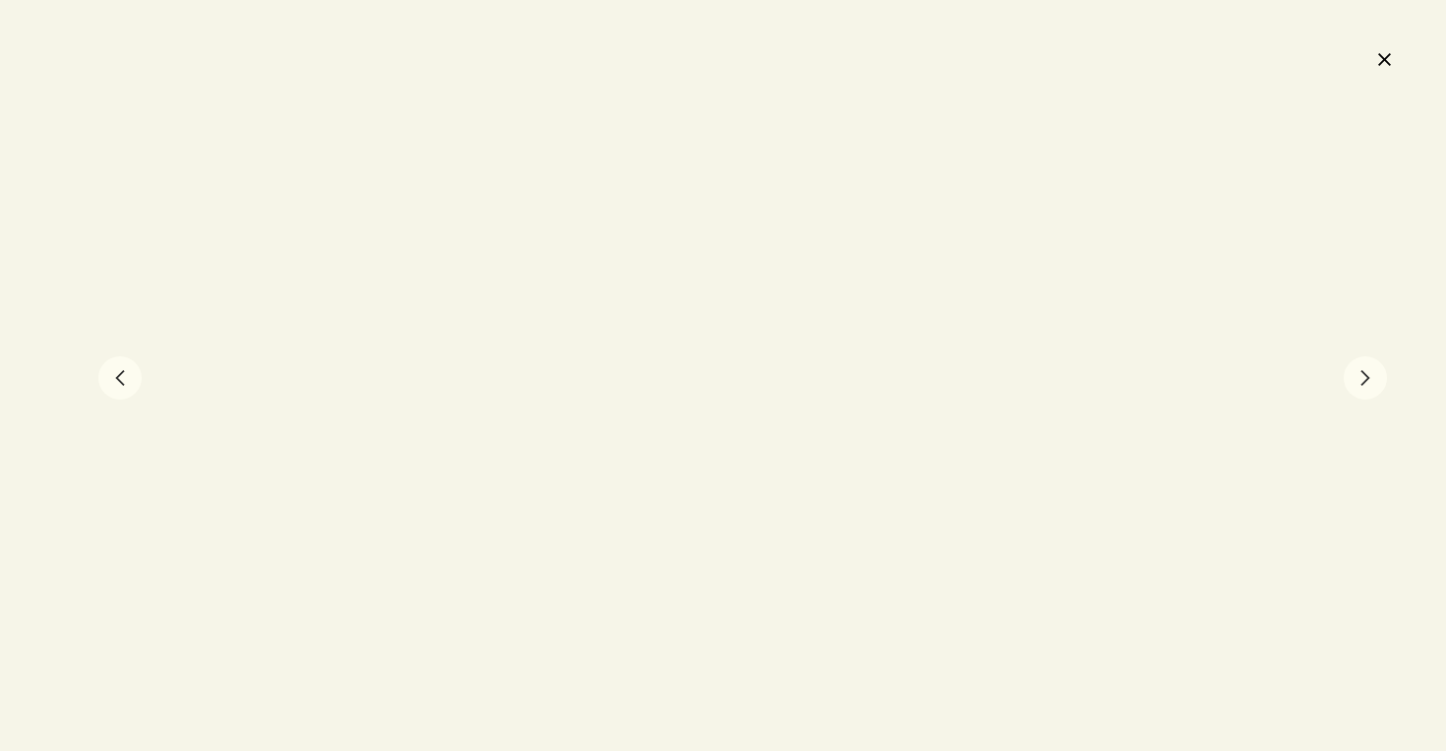
click at [1385, 73] on button "close" at bounding box center [1384, 58] width 24 height 33
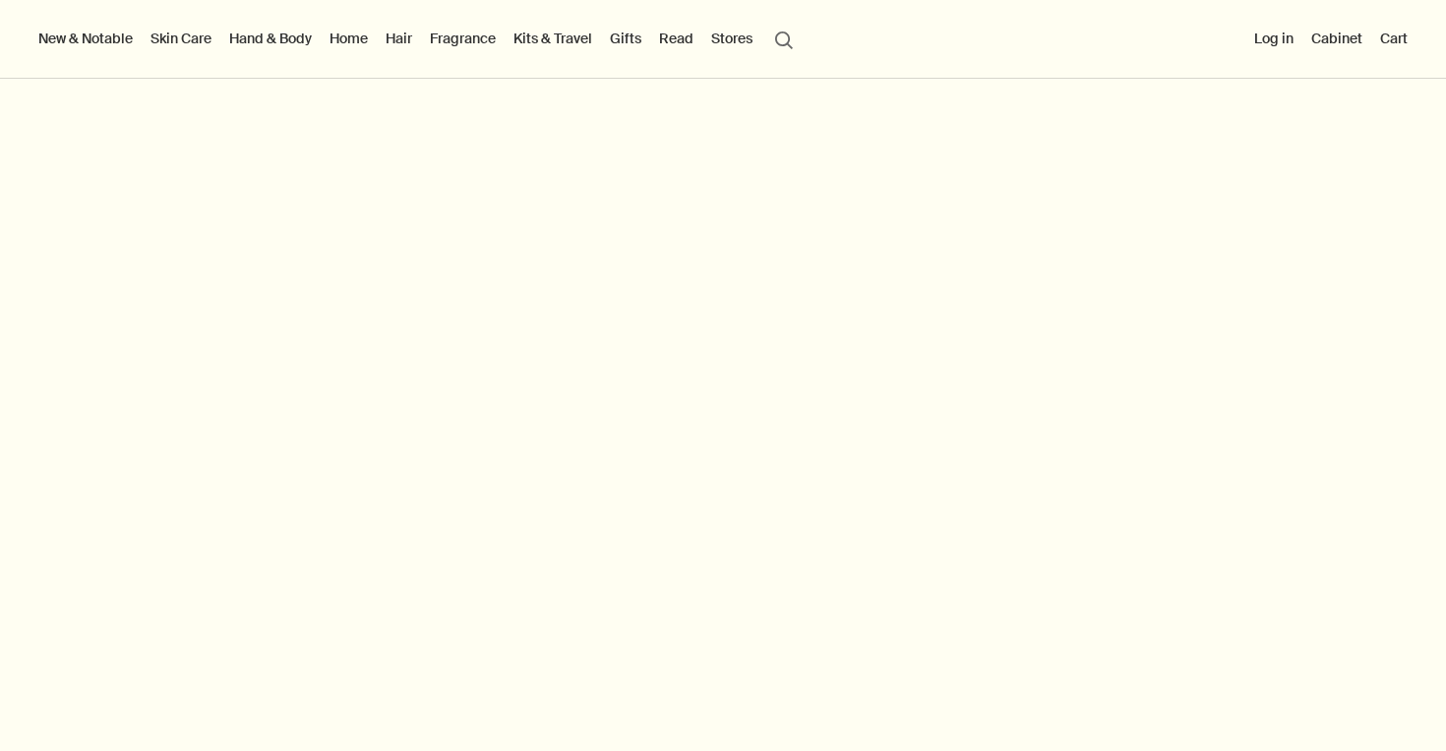
scroll to position [2205, 0]
click at [265, 38] on link "Hand & Body" at bounding box center [270, 39] width 91 height 26
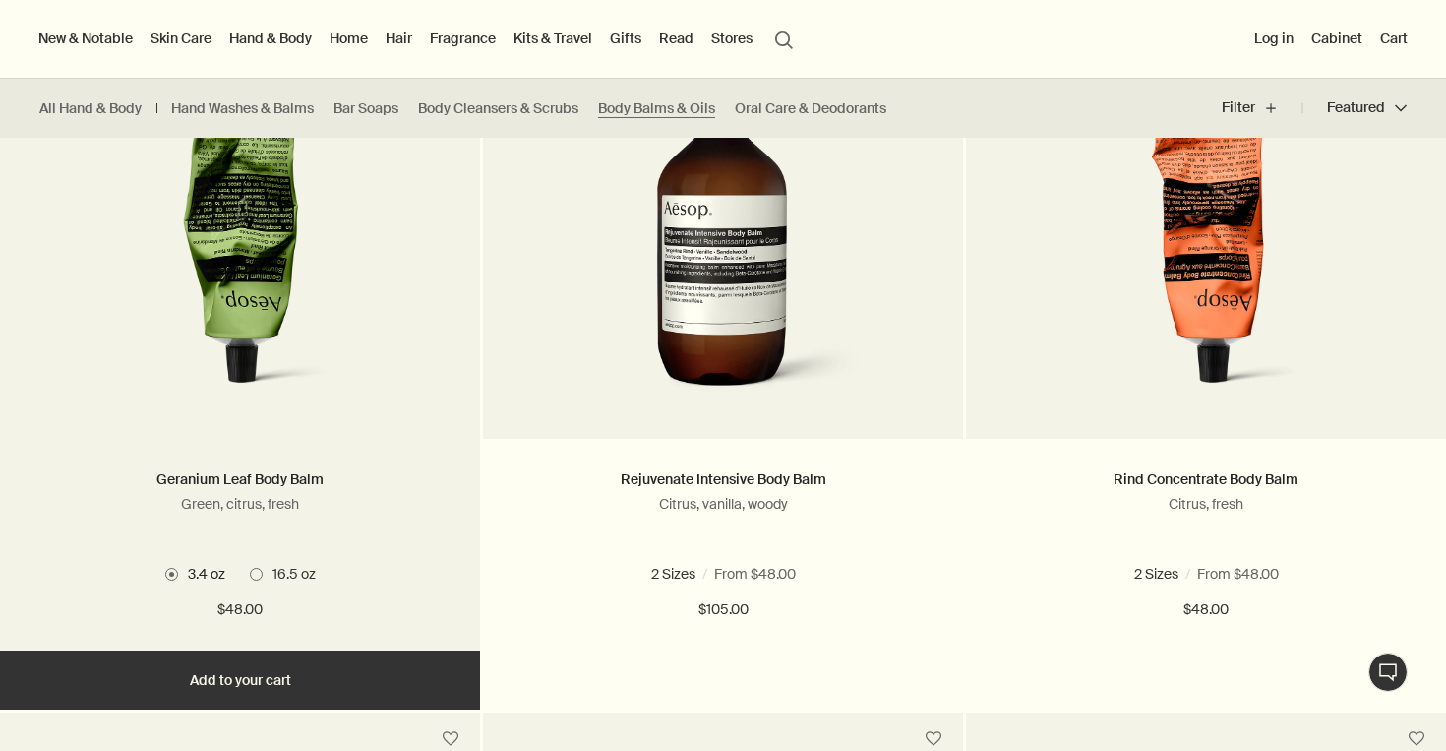
scroll to position [625, 0]
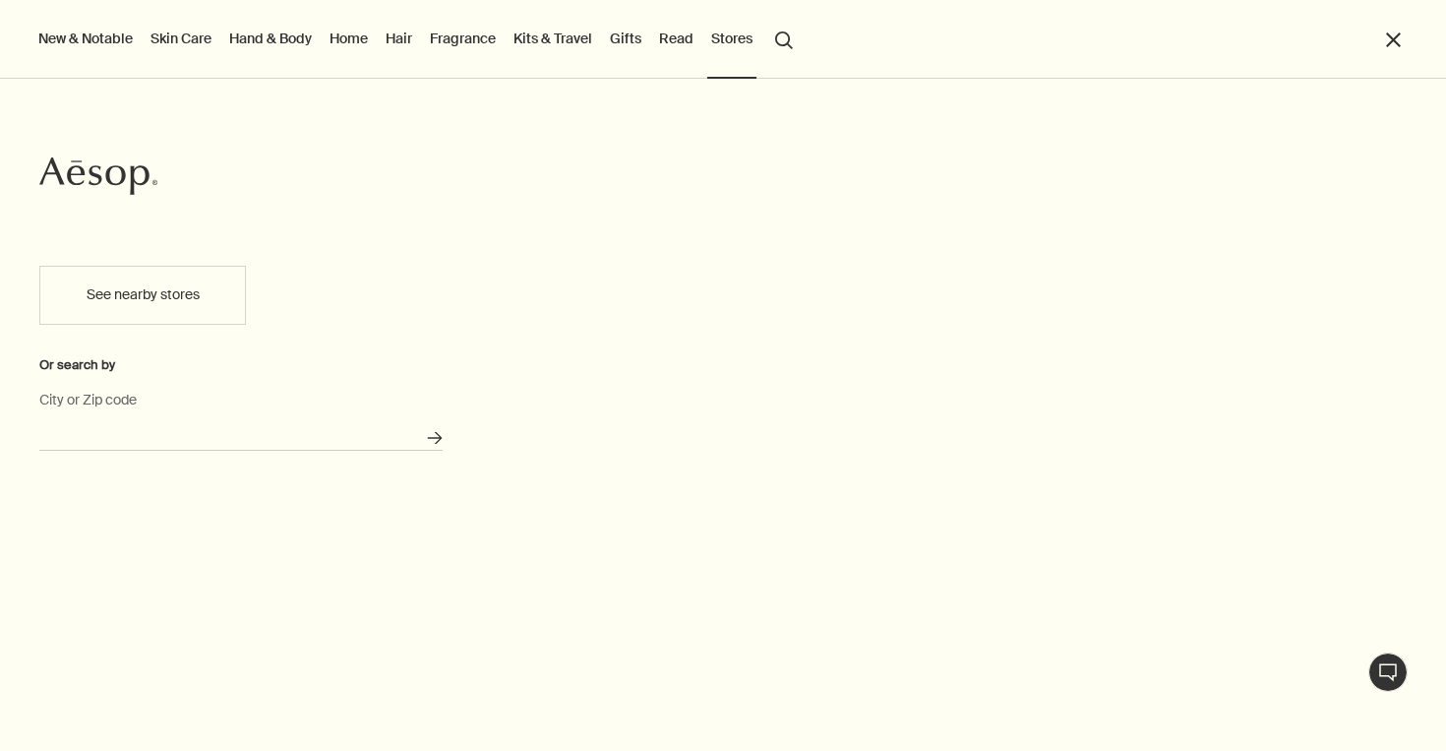
click at [155, 435] on input "City or Zip code" at bounding box center [240, 435] width 403 height 30
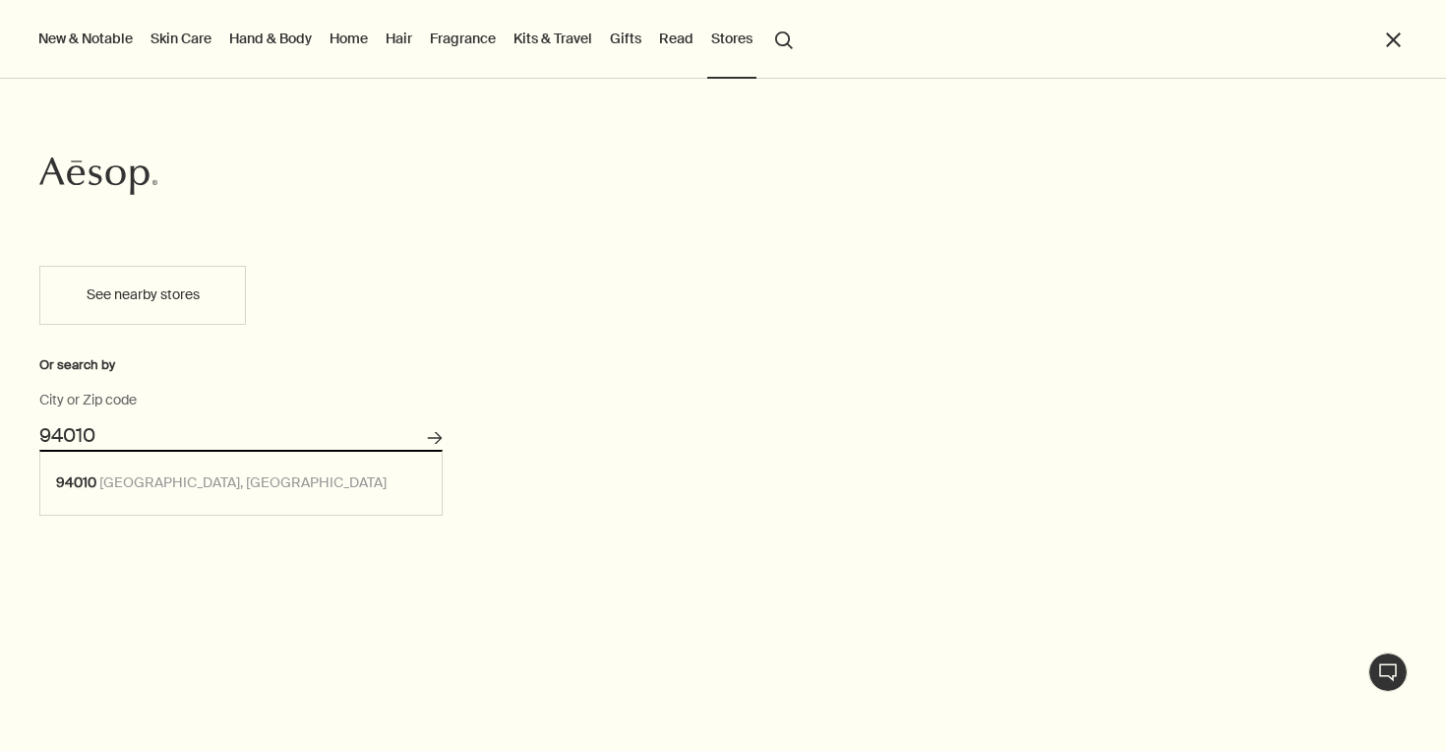
click at [434, 438] on button "Search for stores" at bounding box center [435, 438] width 32 height 32
type input "Hillsborough, CA 94010"
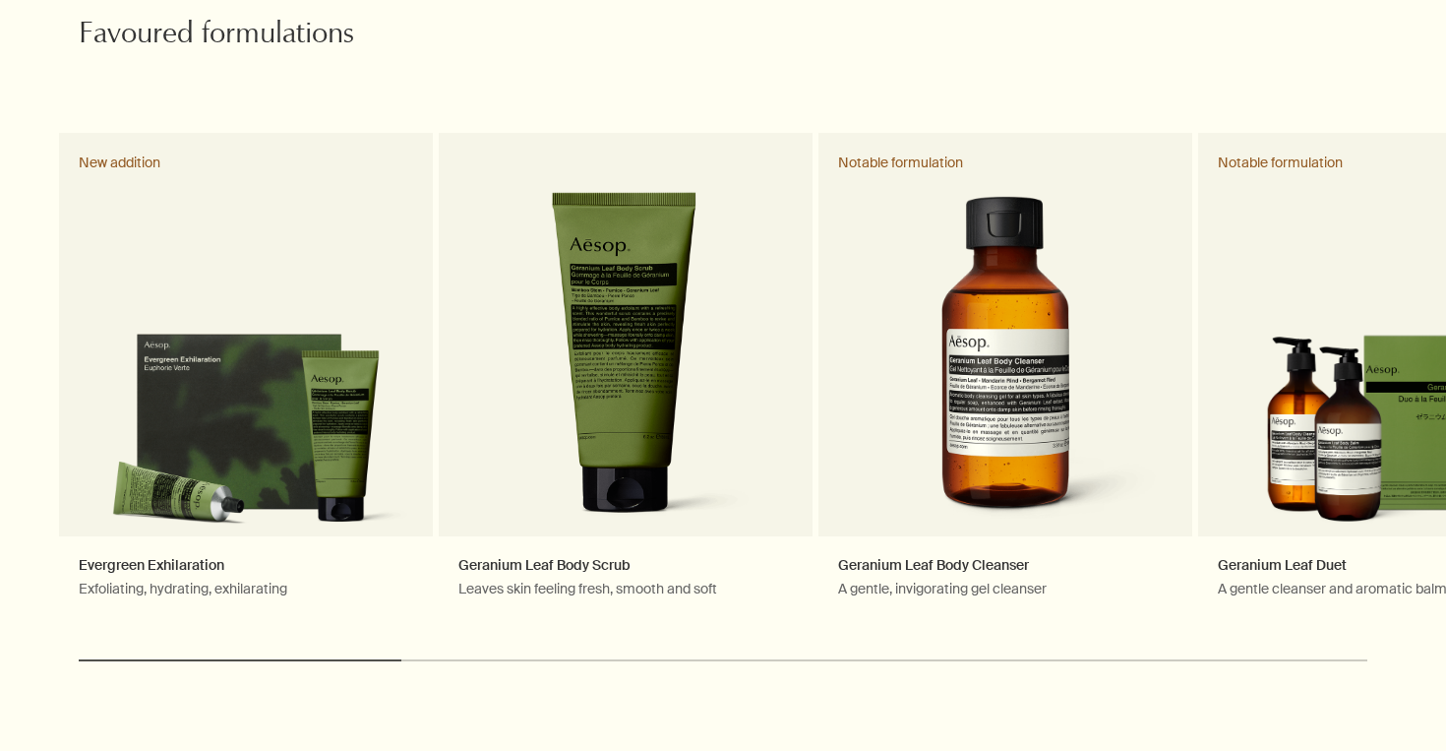
scroll to position [957, 0]
